Goal: Entertainment & Leisure: Consume media (video, audio)

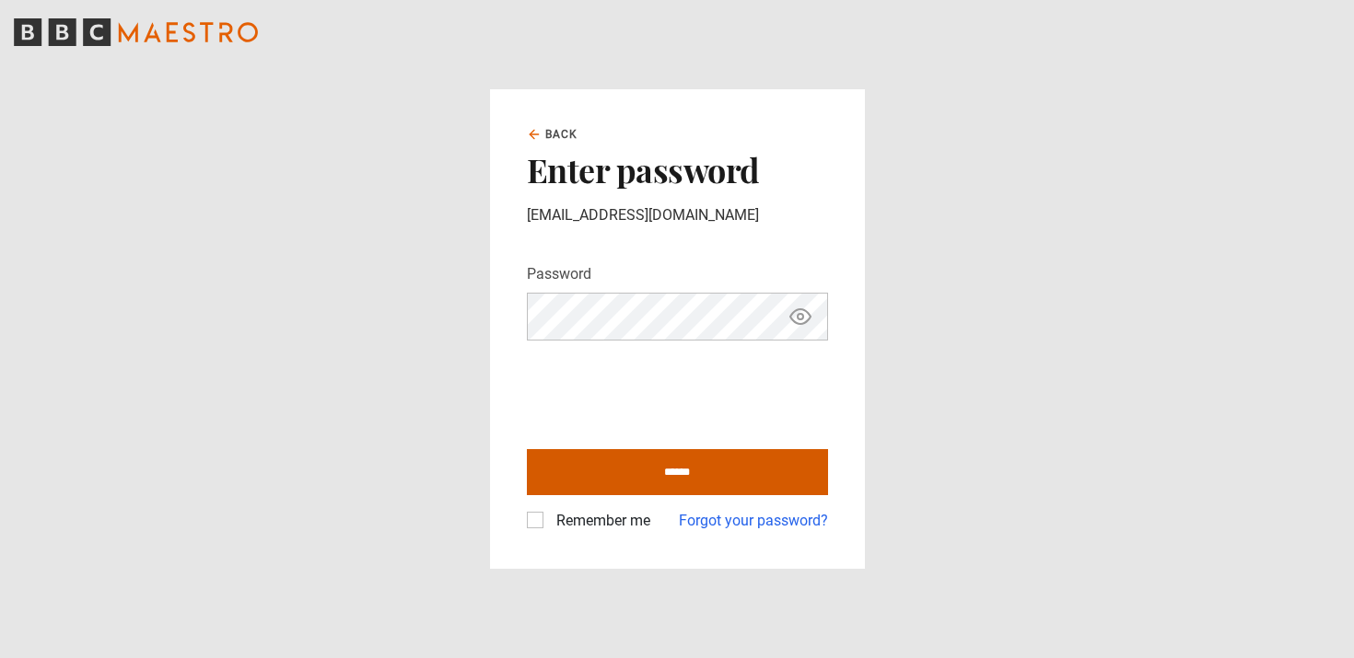
click at [680, 468] on input "******" at bounding box center [677, 472] width 301 height 46
type input "**********"
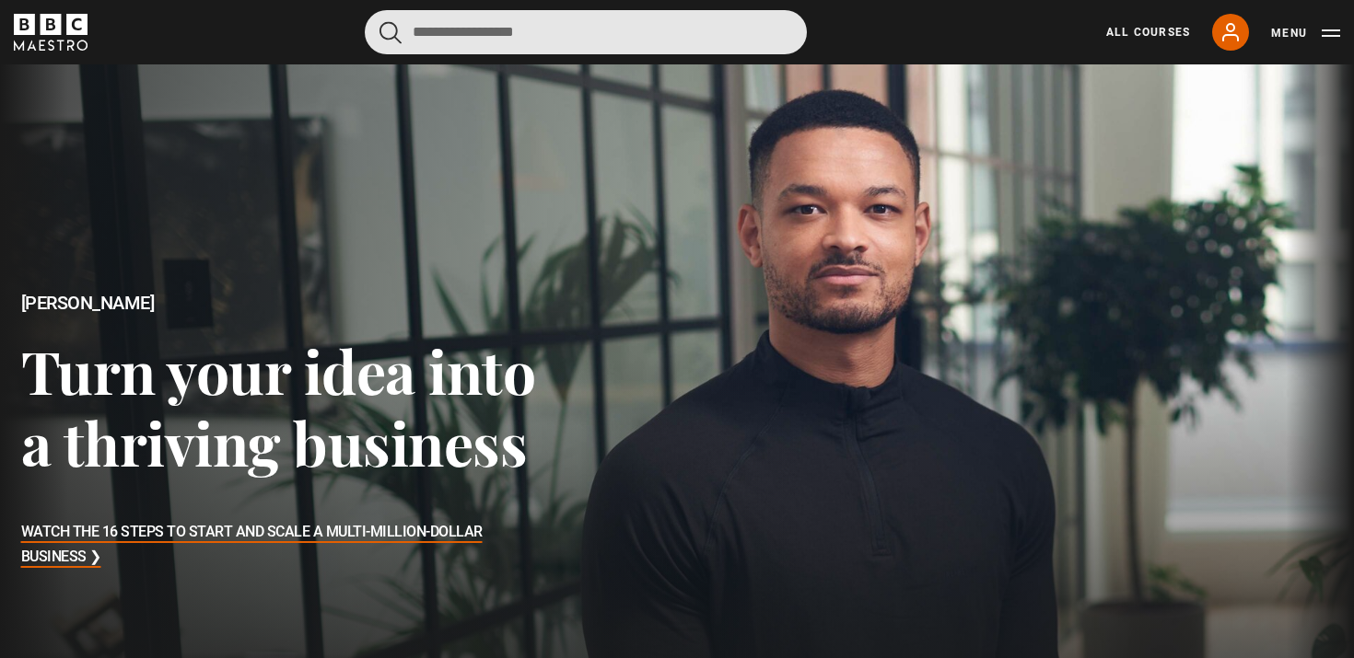
click at [548, 35] on input "Search" at bounding box center [586, 32] width 442 height 44
type input "*****"
click at [390, 31] on button "submit" at bounding box center [390, 32] width 22 height 23
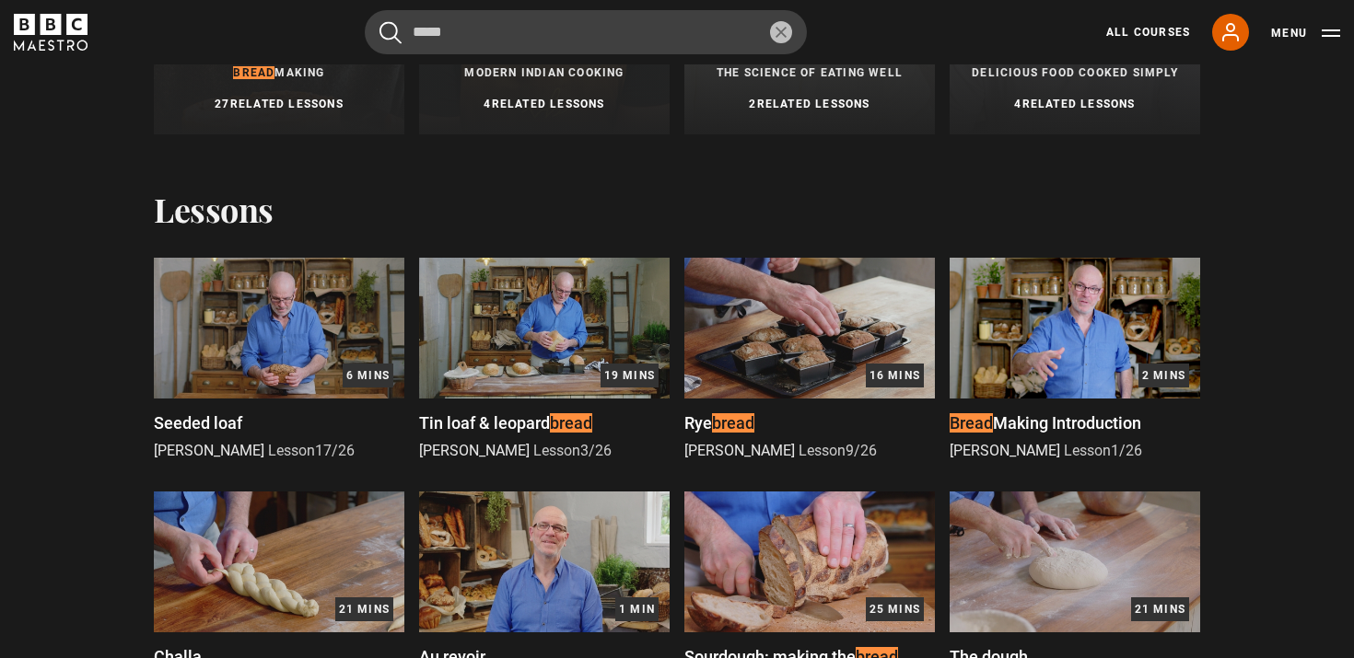
scroll to position [415, 0]
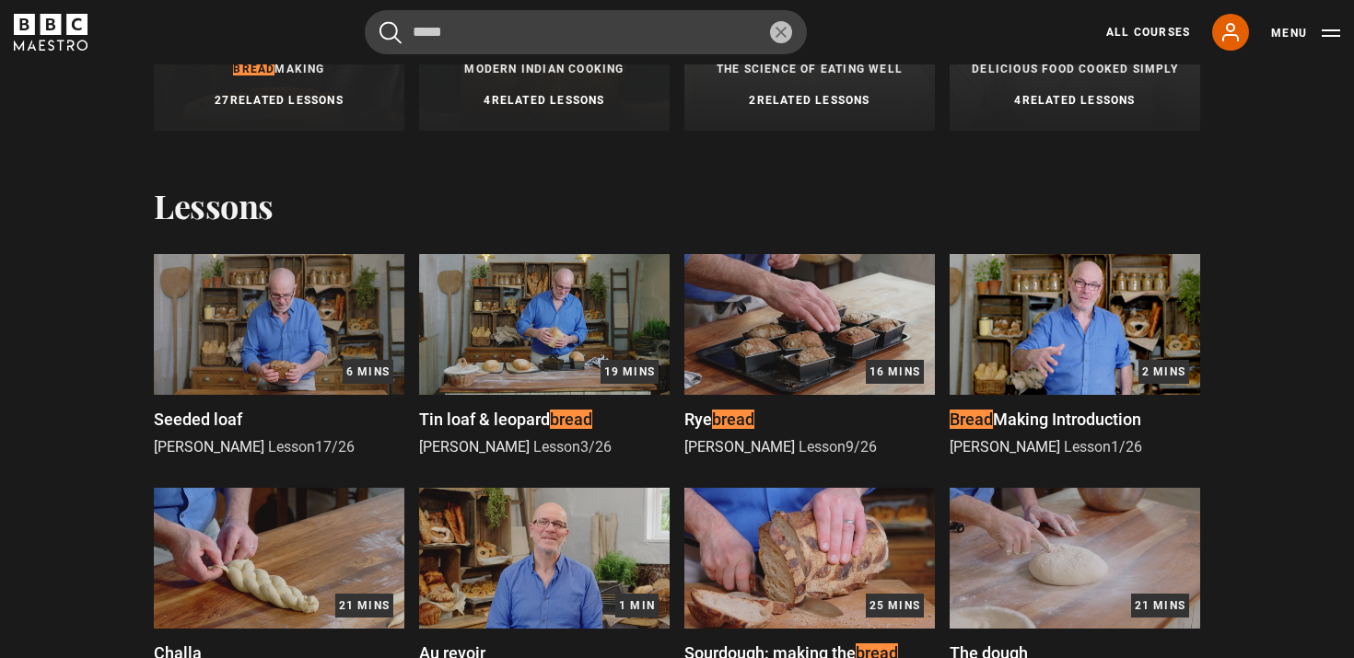
click at [492, 424] on span "Tin loaf & leopard" at bounding box center [484, 419] width 131 height 19
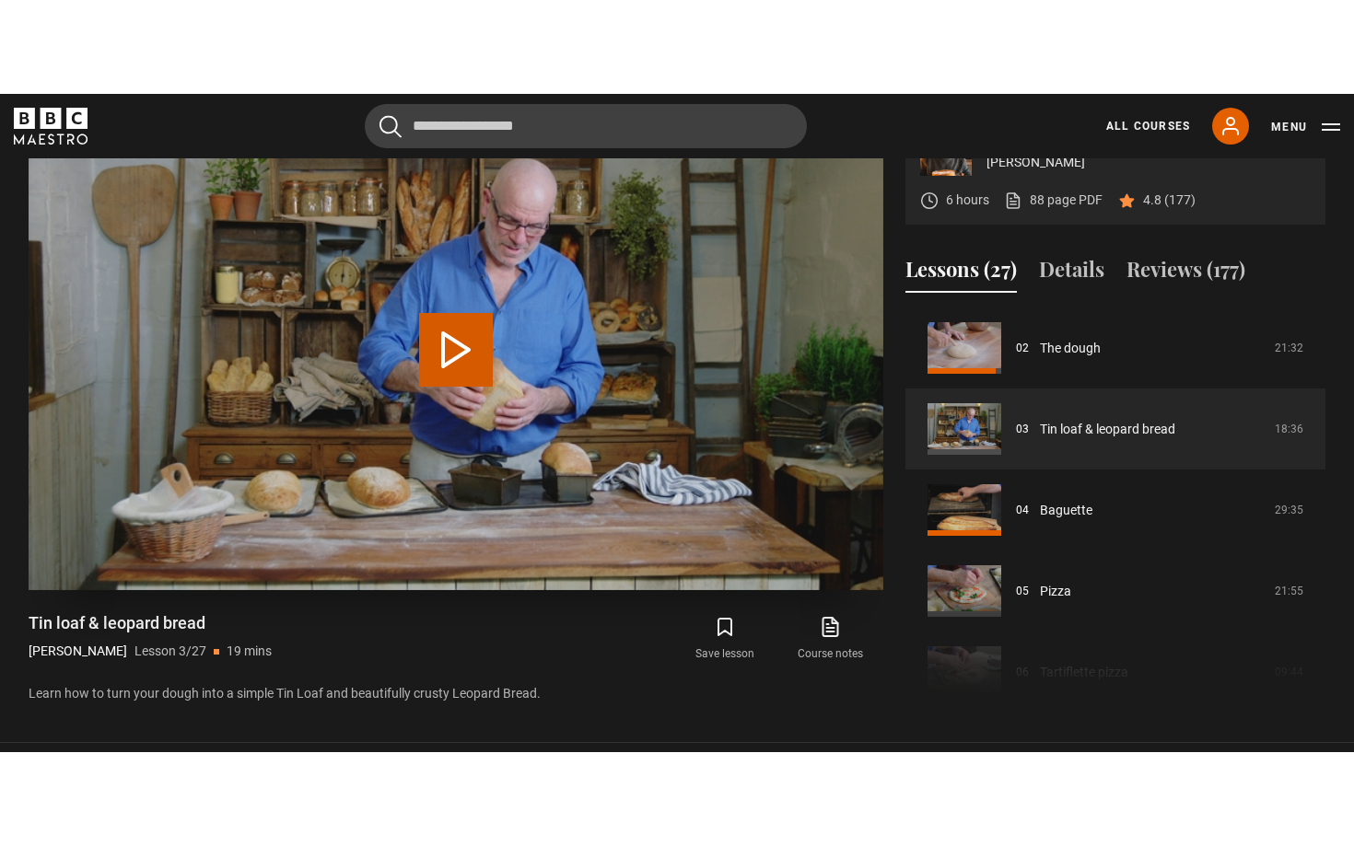
scroll to position [871, 0]
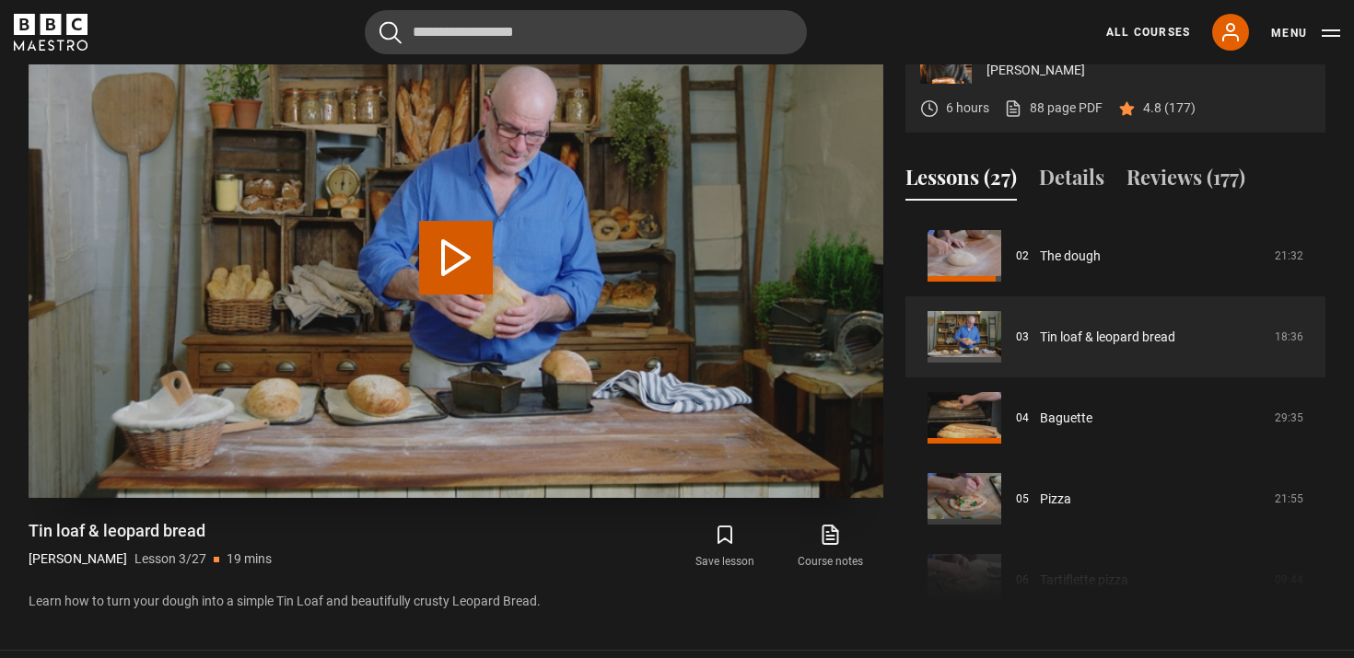
click at [451, 243] on button "Play Lesson Tin loaf & leopard bread" at bounding box center [456, 258] width 74 height 74
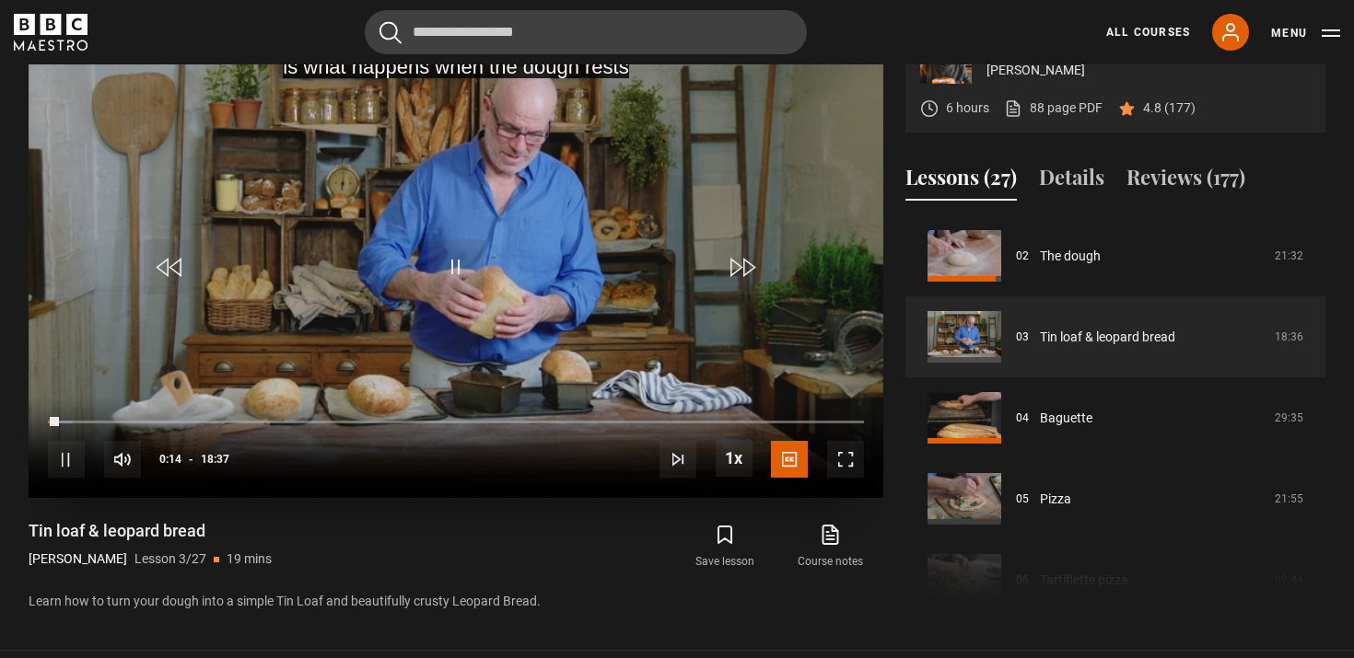
click at [852, 455] on span "Video Player" at bounding box center [845, 459] width 37 height 37
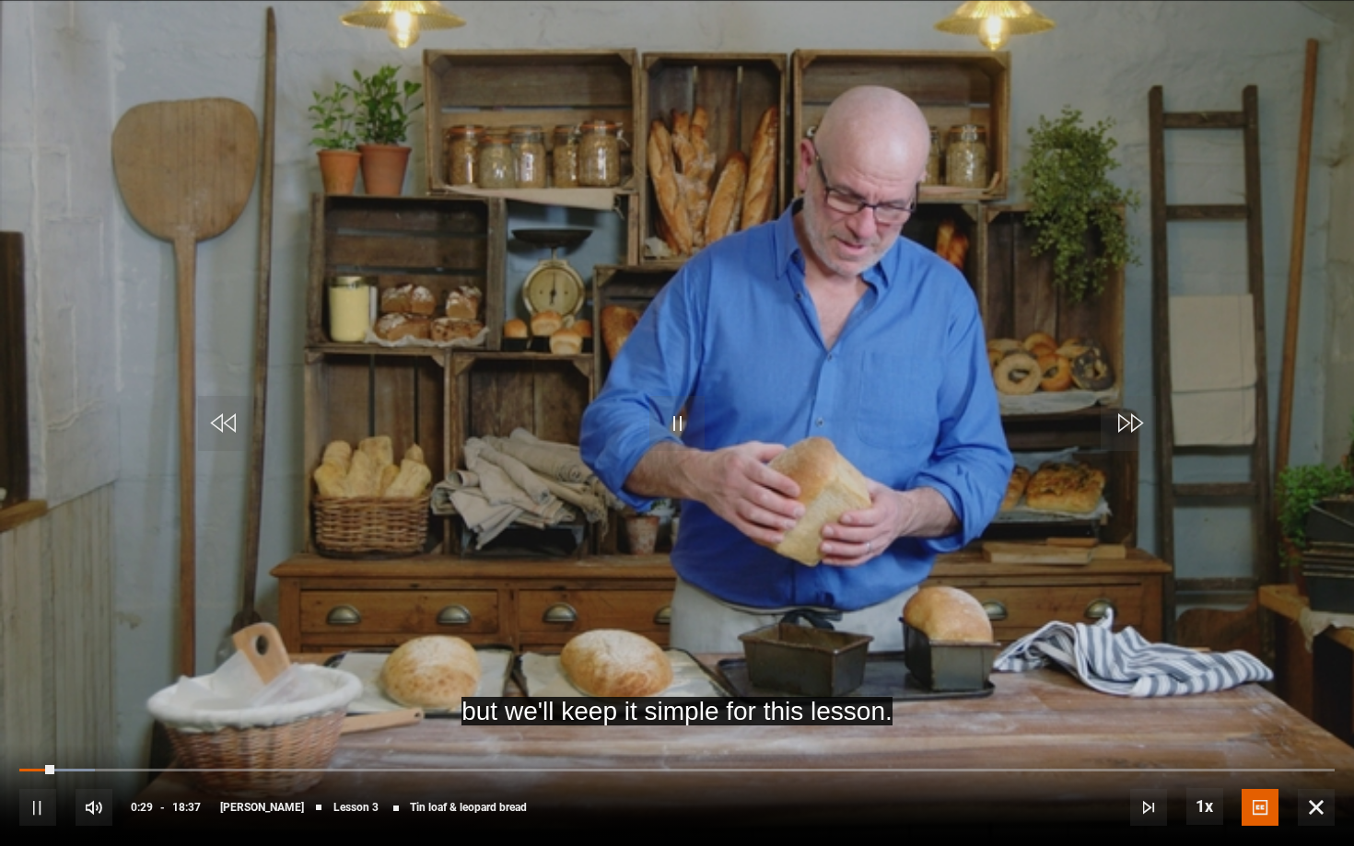
click at [585, 657] on div "10s Skip Back 10 seconds Pause 10s Skip Forward 10 seconds Loaded : 5.78% 07:36…" at bounding box center [677, 795] width 1354 height 102
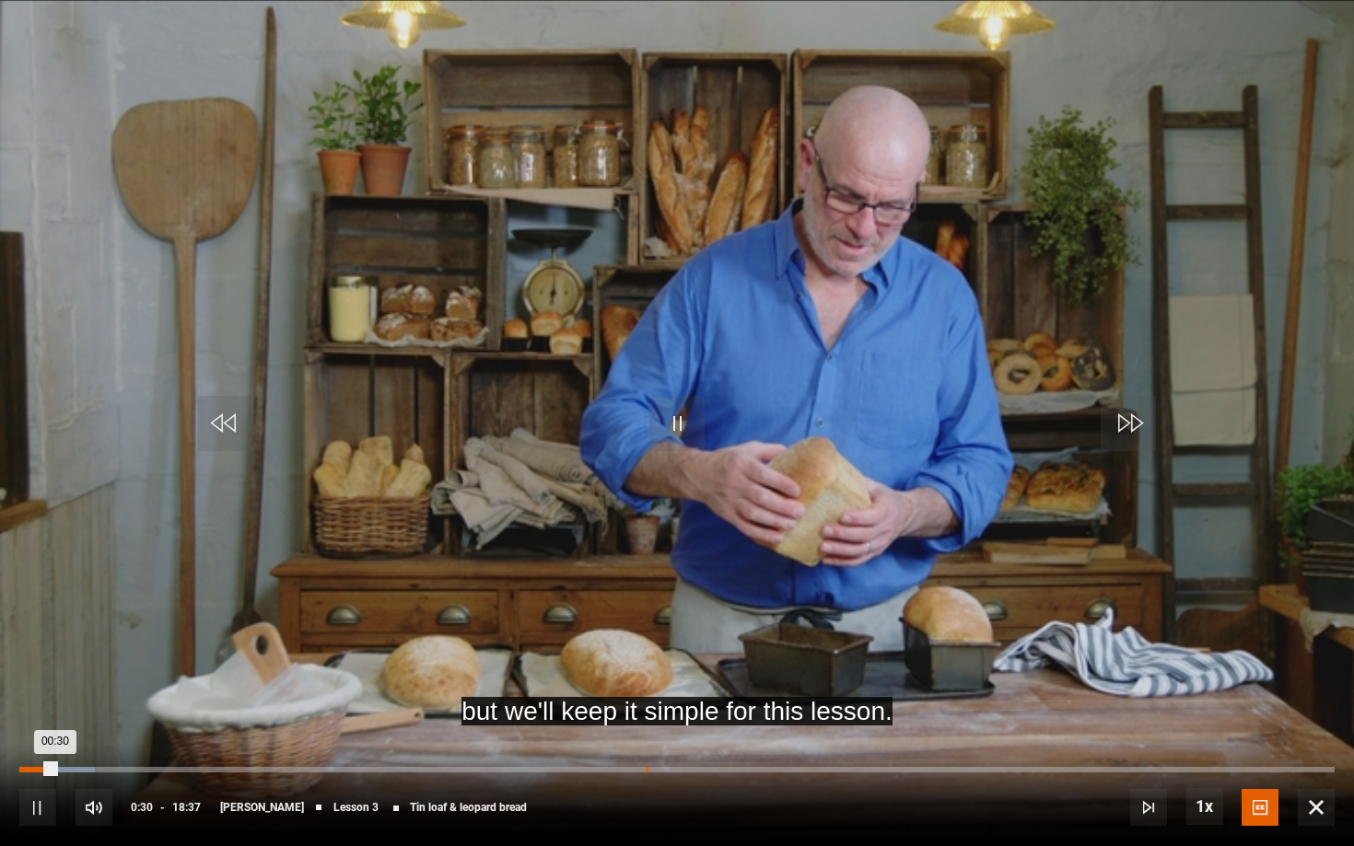
click at [645, 657] on div "08:51" at bounding box center [646, 770] width 3 height 6
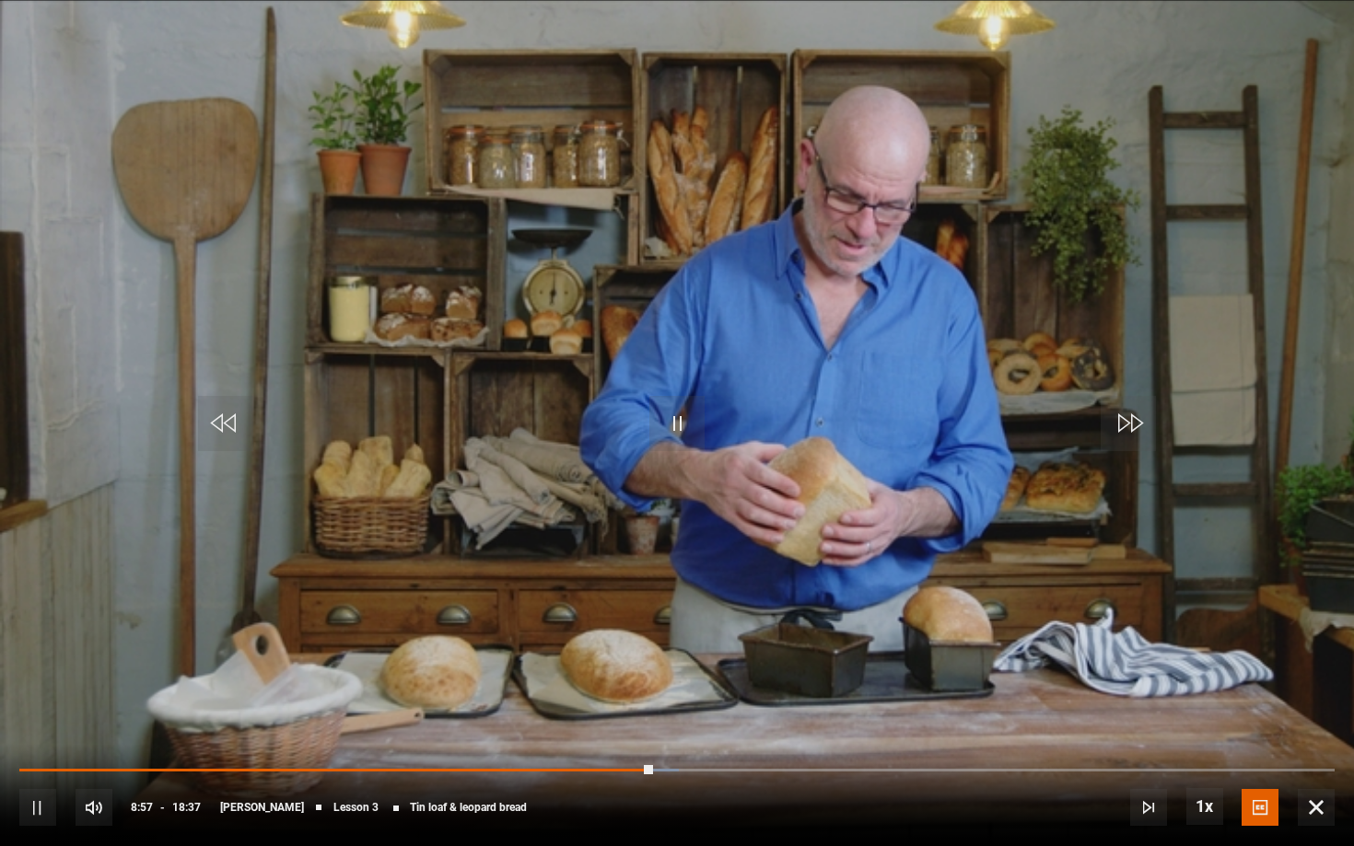
click at [546, 657] on div "10s Skip Back 10 seconds Pause 10s Skip Forward 10 seconds Loaded : 50.13% 07:2…" at bounding box center [677, 795] width 1354 height 102
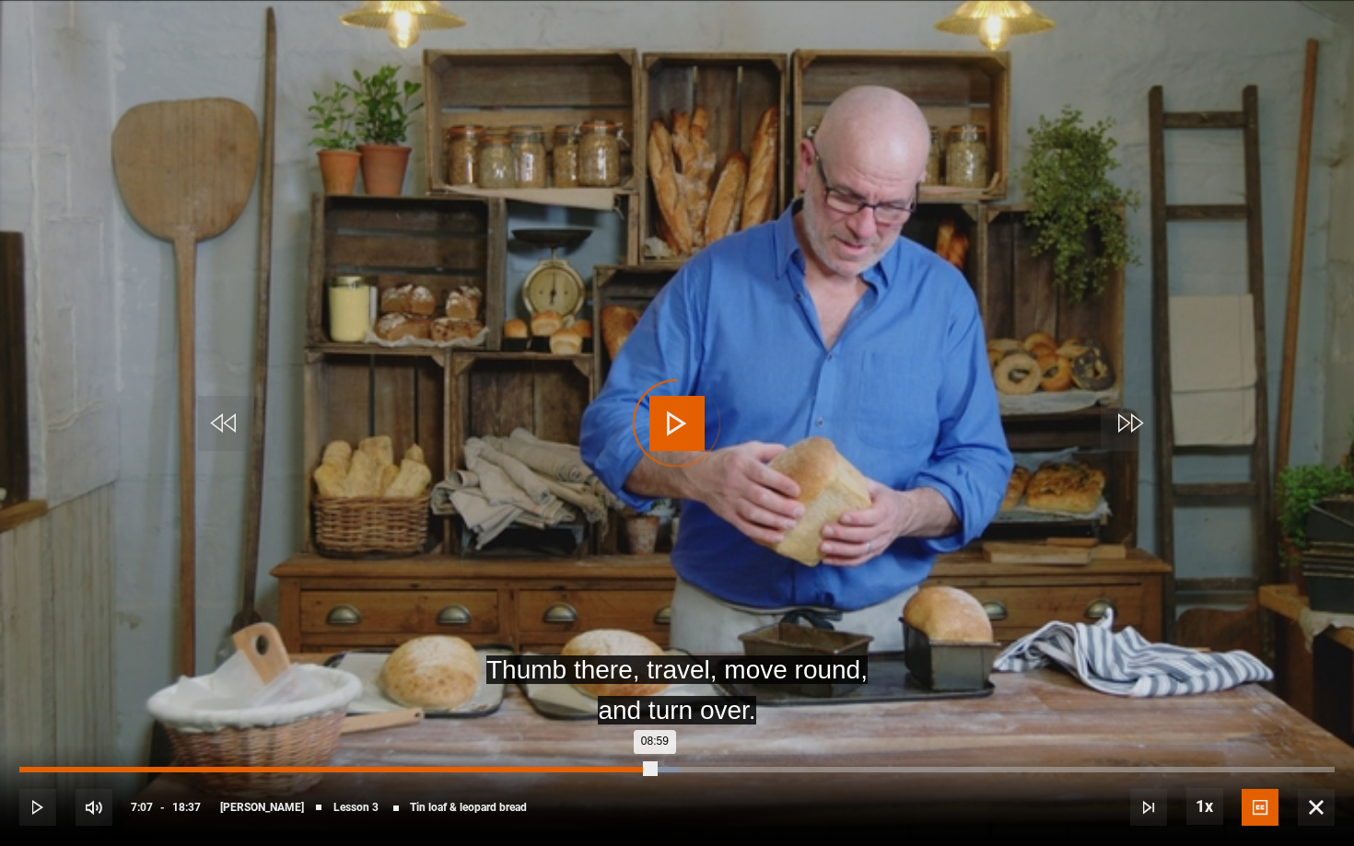
click at [523, 657] on div "07:07" at bounding box center [524, 770] width 3 height 6
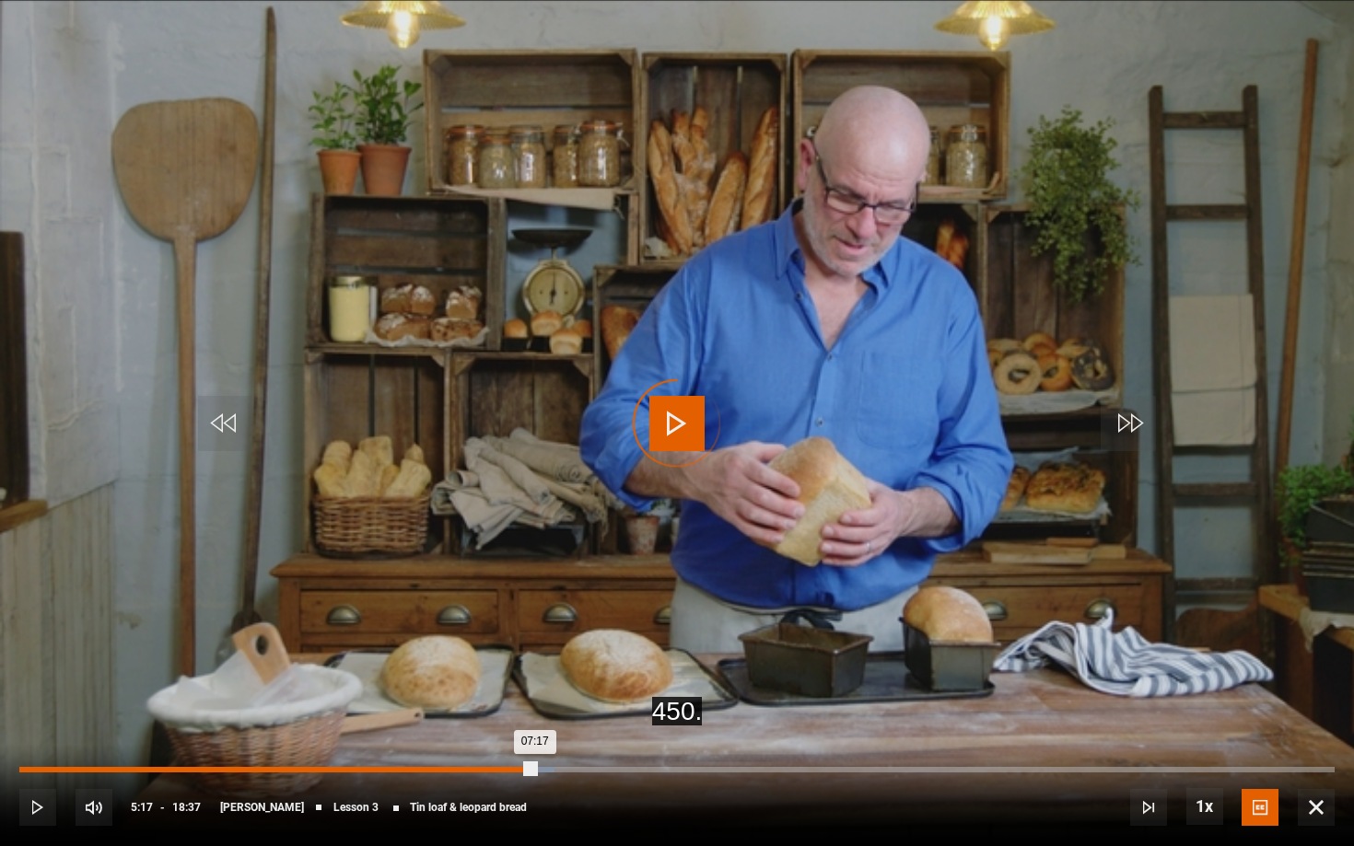
click at [394, 657] on div "05:18" at bounding box center [395, 770] width 3 height 6
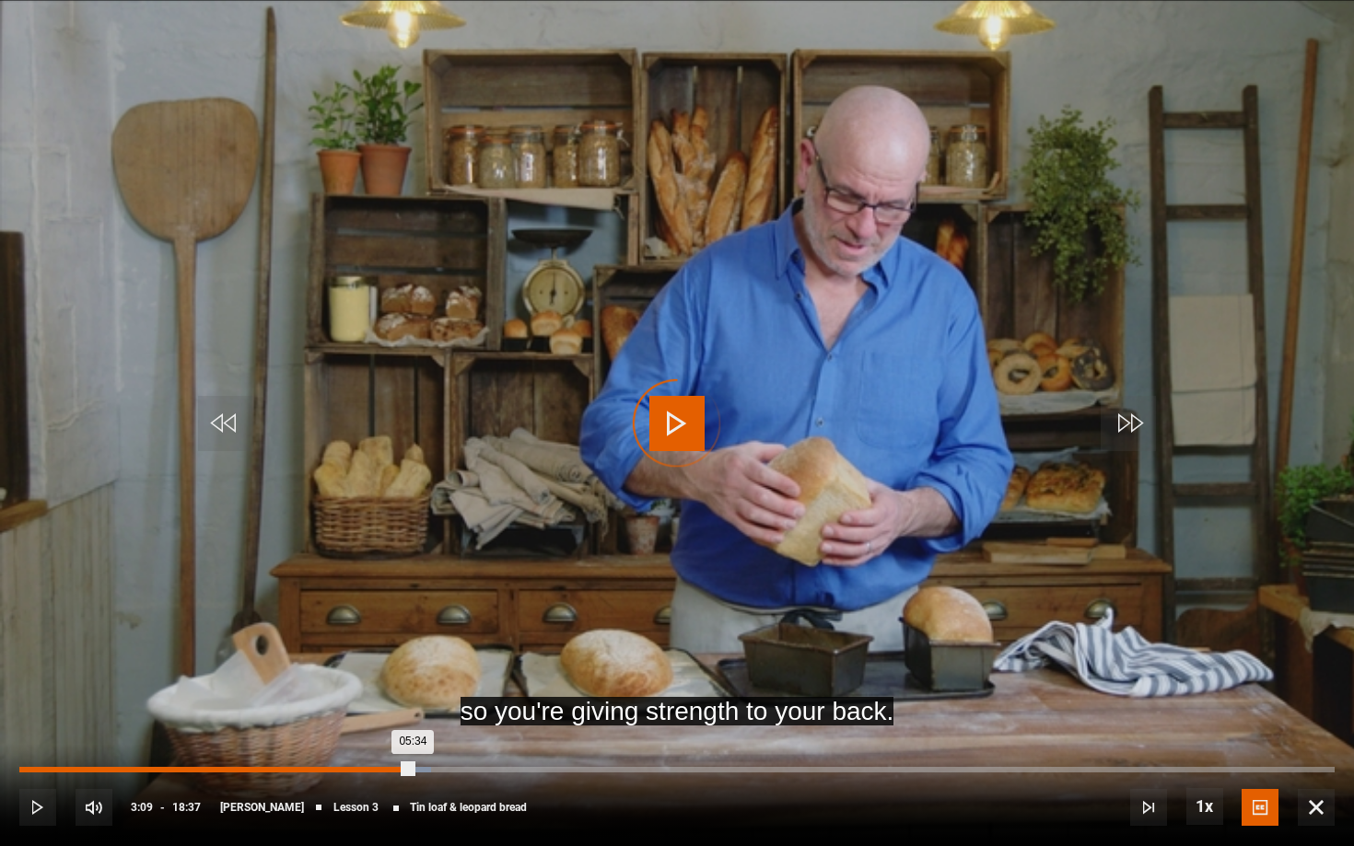
click at [242, 657] on div "03:09" at bounding box center [243, 770] width 3 height 6
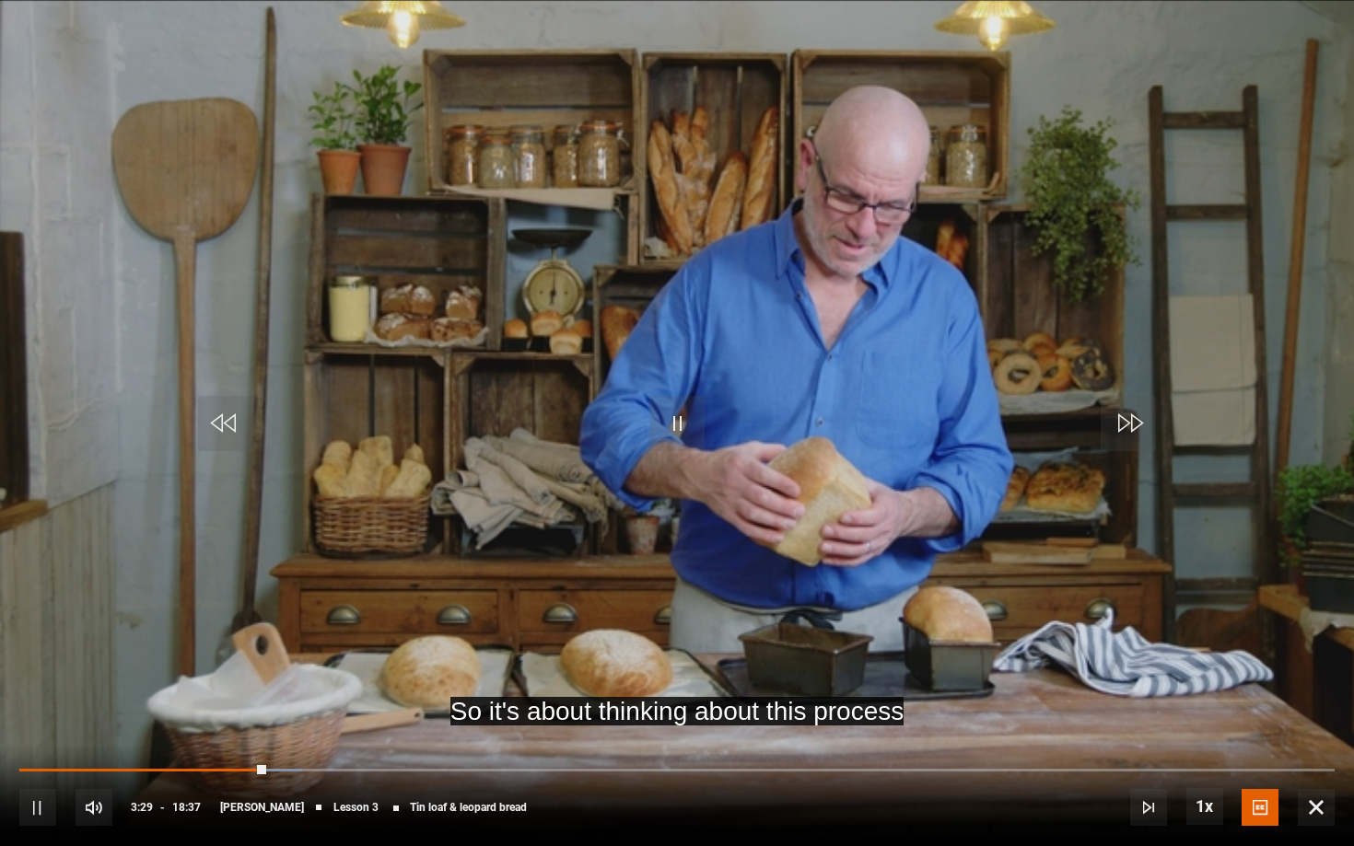
click at [1154, 657] on span "Video Player" at bounding box center [1148, 807] width 37 height 37
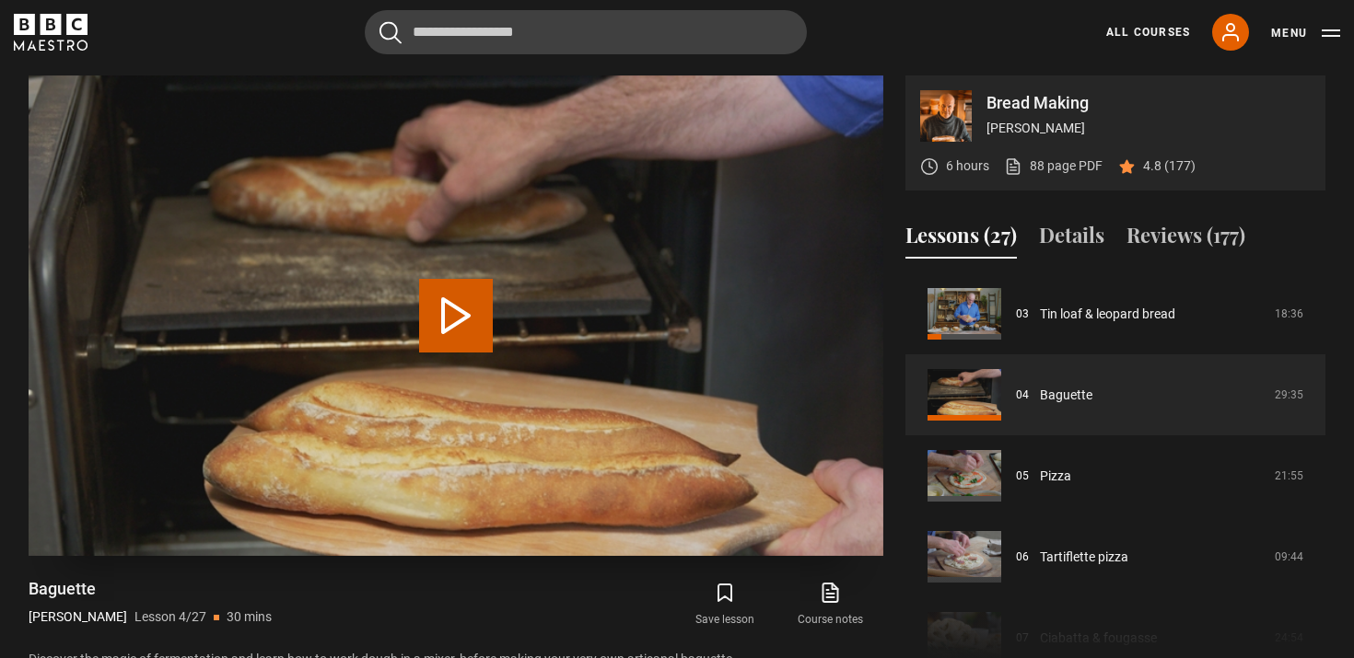
click at [463, 317] on button "Play Lesson Baguette" at bounding box center [456, 316] width 74 height 74
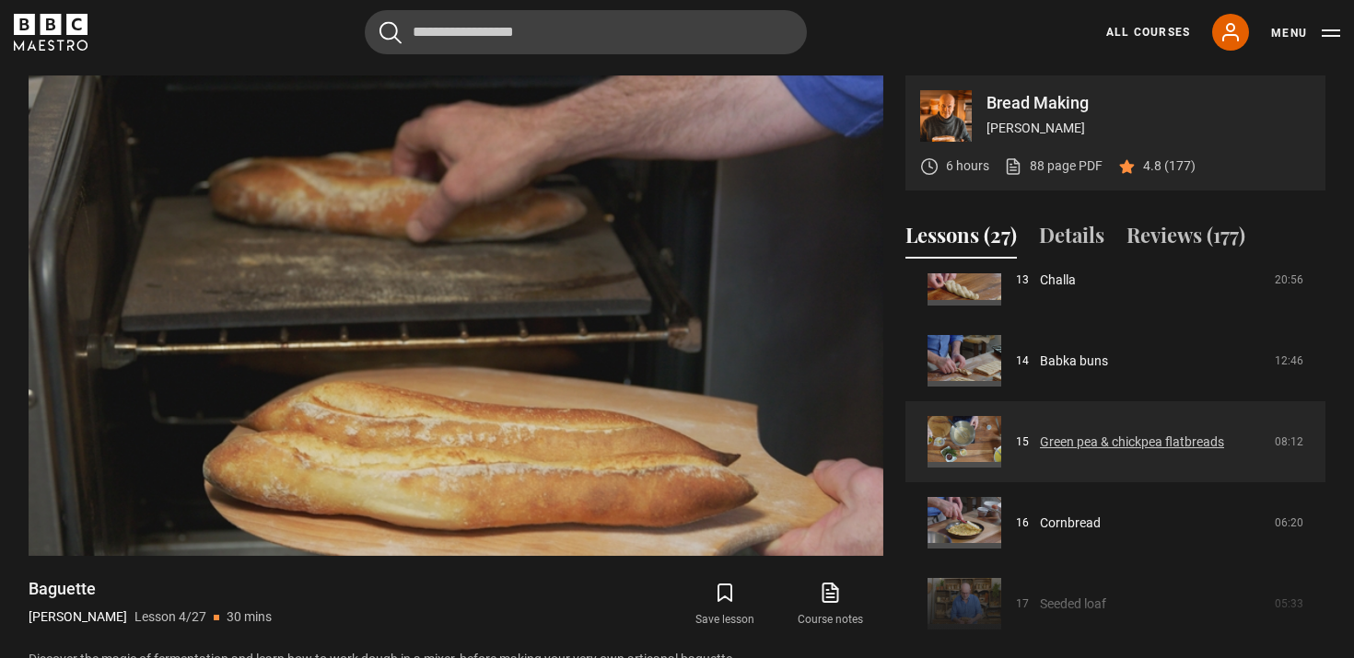
scroll to position [1098, 0]
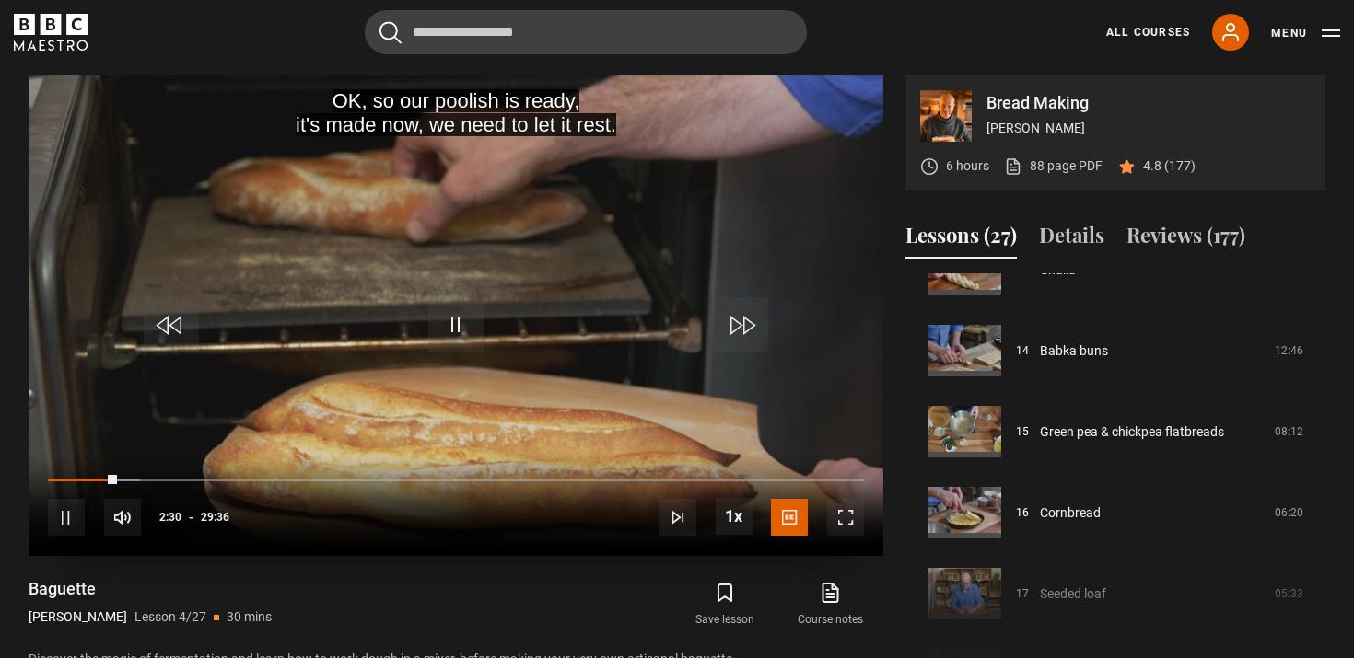
click at [69, 519] on span "Video Player" at bounding box center [66, 517] width 37 height 37
